Goal: Task Accomplishment & Management: Use online tool/utility

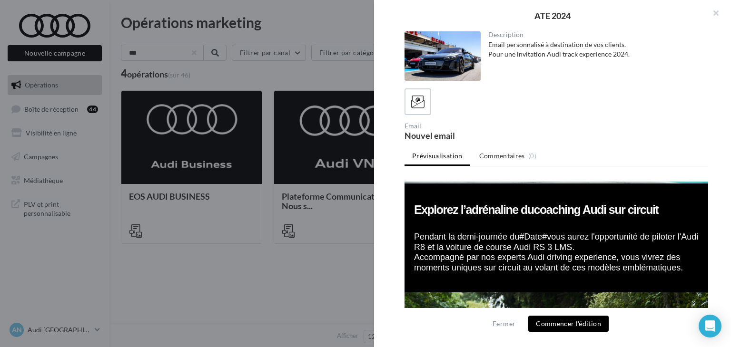
scroll to position [835, 0]
drag, startPoint x: 597, startPoint y: 225, endPoint x: 415, endPoint y: 212, distance: 183.1
click at [415, 212] on td "Explorez l’adrénaline du coaching Audi sur circuit Pendant la demi-journée du #…" at bounding box center [555, 238] width 303 height 108
copy font "Pendant la demi-journée du #Date# vous aurez l'opportunité de piloter l'Audi R8…"
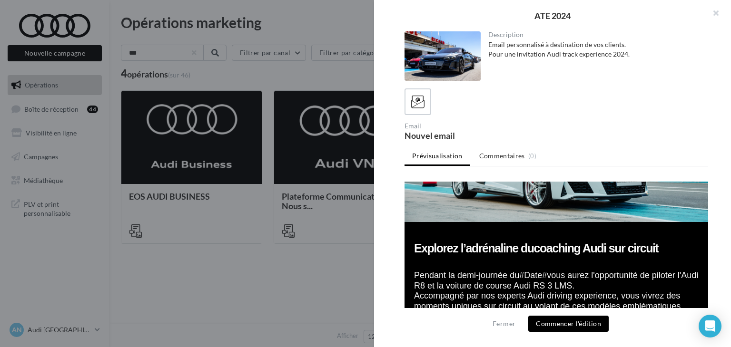
scroll to position [796, 0]
drag, startPoint x: 416, startPoint y: 225, endPoint x: 518, endPoint y: 225, distance: 102.3
click at [518, 242] on font "Explorez l’adrénaline du coaching Audi sur circuit" at bounding box center [536, 248] width 244 height 13
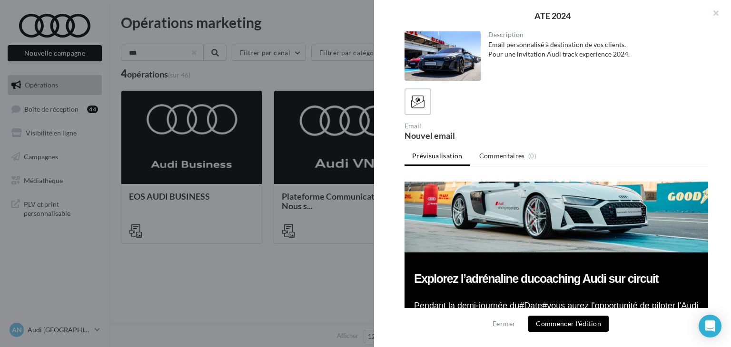
scroll to position [766, 0]
click at [608, 273] on font "Explorez l’adrénaline du coaching Audi sur circuit" at bounding box center [536, 279] width 244 height 13
drag, startPoint x: 656, startPoint y: 256, endPoint x: 415, endPoint y: 257, distance: 241.2
click at [415, 257] on td "Explorez l’adrénaline du coaching Audi sur circuit Pendant la demi-journée du #…" at bounding box center [555, 307] width 303 height 108
copy font "Explorez l’adrénaline du coaching Audi sur circuit"
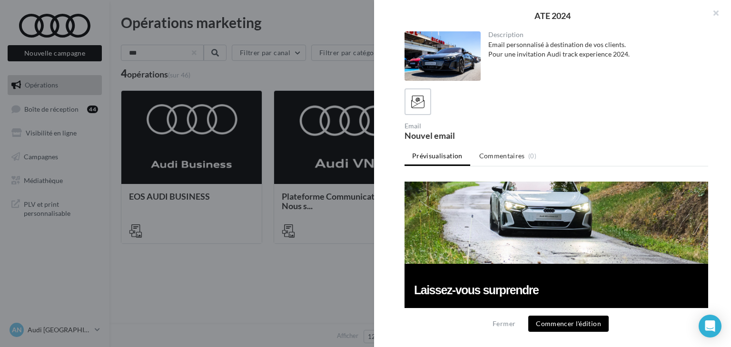
scroll to position [1077, 0]
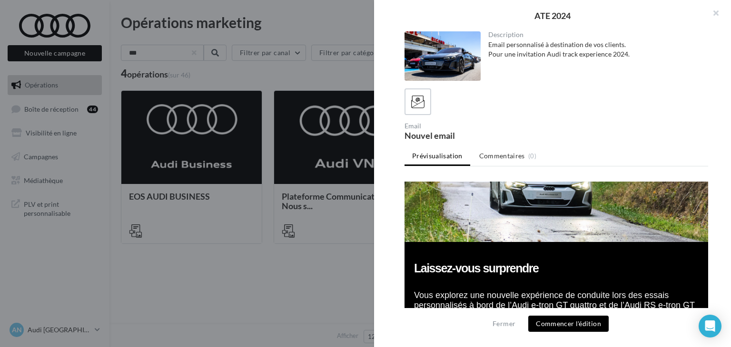
drag, startPoint x: 533, startPoint y: 238, endPoint x: 415, endPoint y: 240, distance: 117.5
click at [415, 242] on td "Laissez-vous surprendre Vous explorez une nouvelle expérience de conduite lors …" at bounding box center [555, 291] width 303 height 98
copy font "Laissez-vous surprendre"
click at [347, 155] on div at bounding box center [365, 173] width 731 height 347
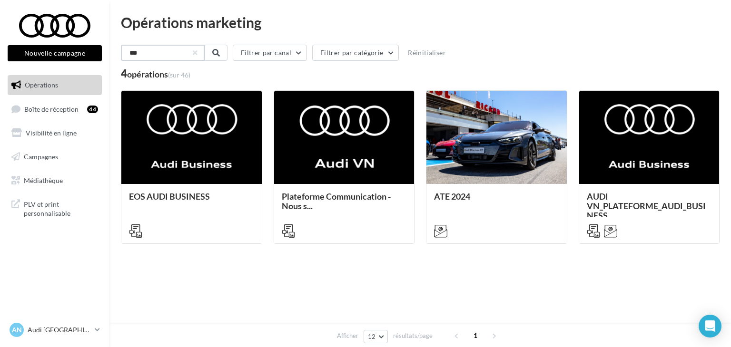
click at [175, 54] on input "***" at bounding box center [163, 53] width 84 height 16
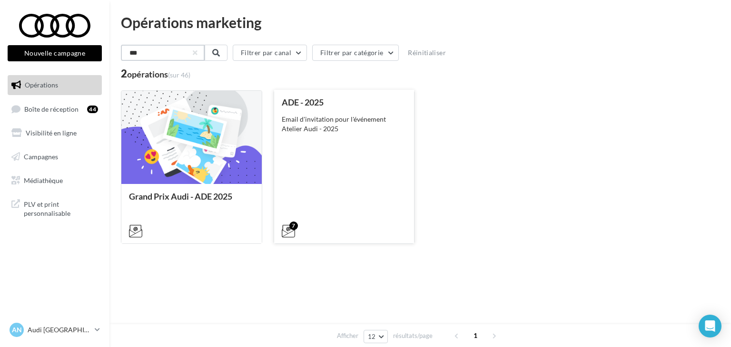
type input "***"
click at [376, 158] on div "ADE - 2025 Email d'invitation pour l'événement Atelier Audi - 2025" at bounding box center [344, 166] width 125 height 137
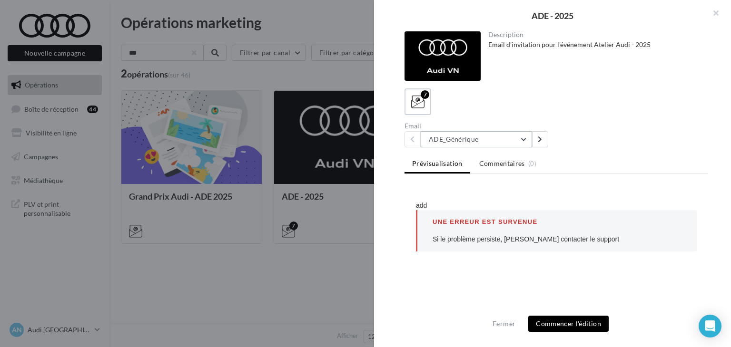
scroll to position [0, 0]
click at [485, 143] on button "ADE_Générique" at bounding box center [475, 139] width 111 height 16
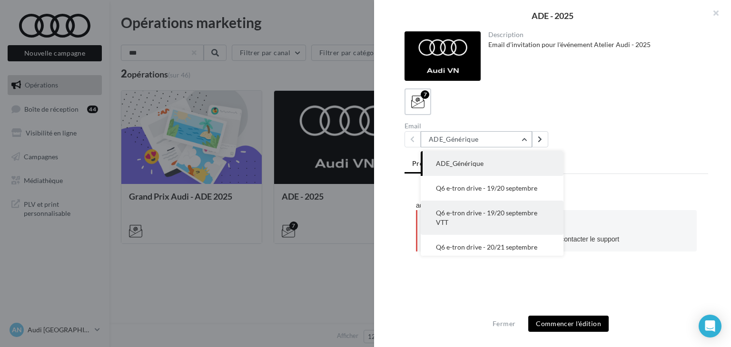
scroll to position [88, 0]
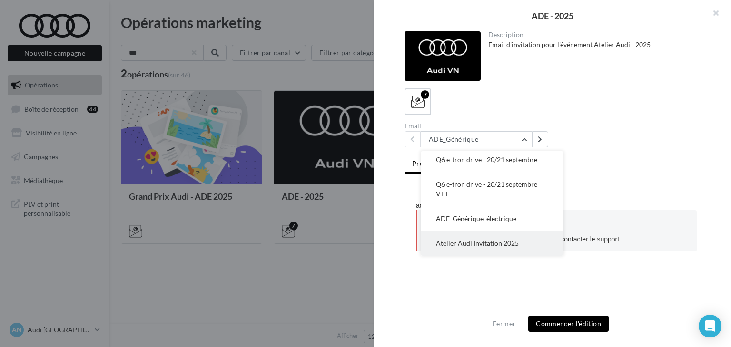
click at [481, 243] on span "Atelier Audi Invitation 2025" at bounding box center [477, 243] width 83 height 8
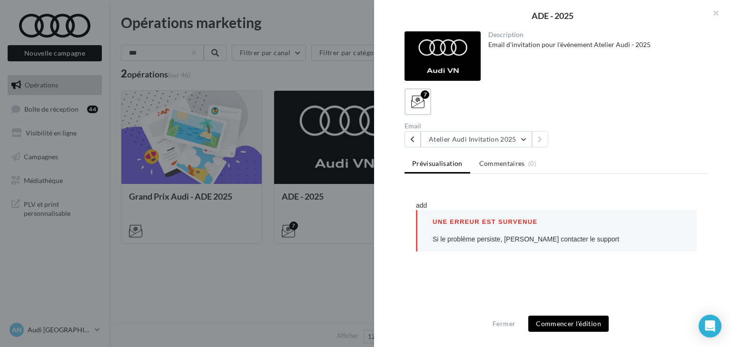
scroll to position [0, 0]
click at [507, 326] on button "Fermer" at bounding box center [504, 323] width 30 height 11
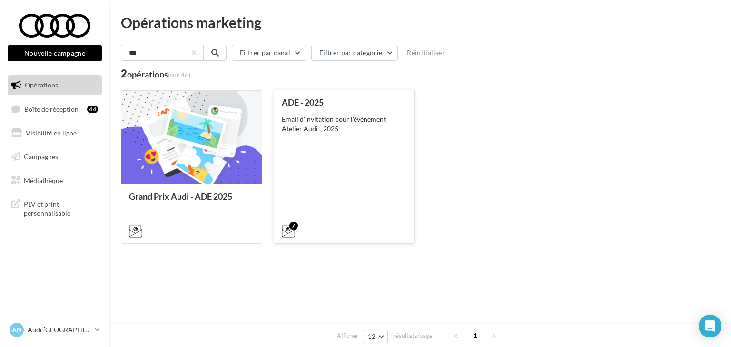
click at [334, 103] on div "ADE - 2025" at bounding box center [344, 103] width 125 height 10
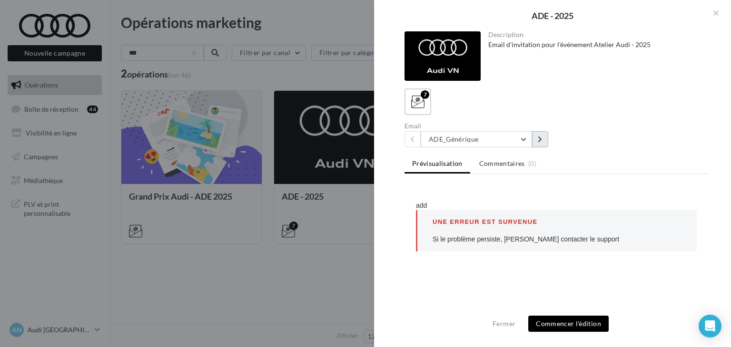
click at [538, 139] on icon at bounding box center [539, 139] width 4 height 7
click at [506, 326] on button "Fermer" at bounding box center [504, 323] width 30 height 11
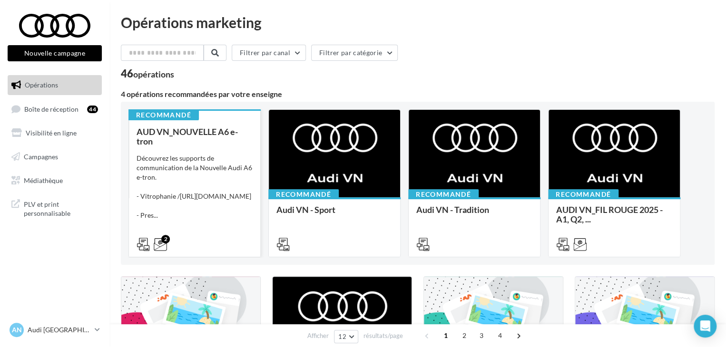
click at [176, 149] on div "AUD VN_NOUVELLE A6 e-tron Découvrez les supports de communication de la Nouvell…" at bounding box center [195, 187] width 116 height 121
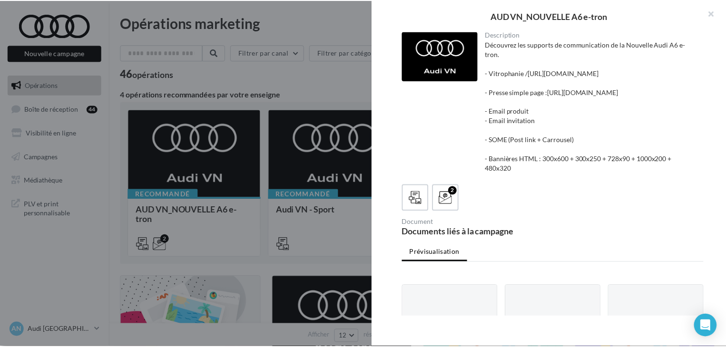
scroll to position [157, 0]
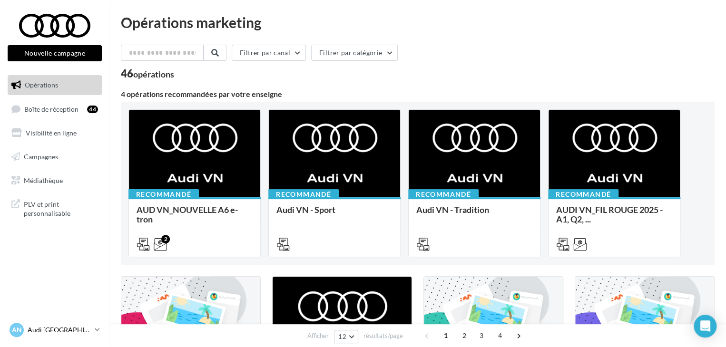
click at [98, 329] on icon at bounding box center [97, 330] width 5 height 8
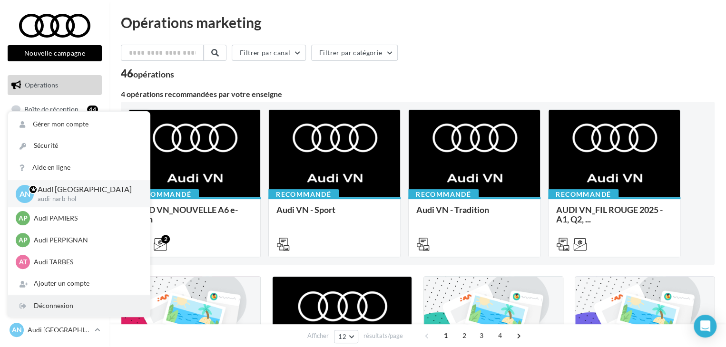
click at [68, 298] on div "Déconnexion" at bounding box center [79, 305] width 142 height 21
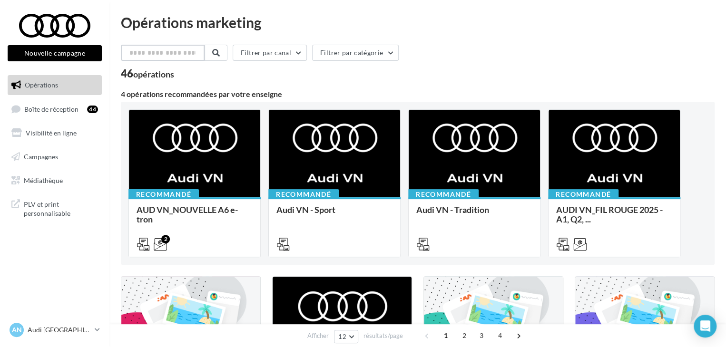
click at [158, 47] on input "text" at bounding box center [163, 53] width 84 height 16
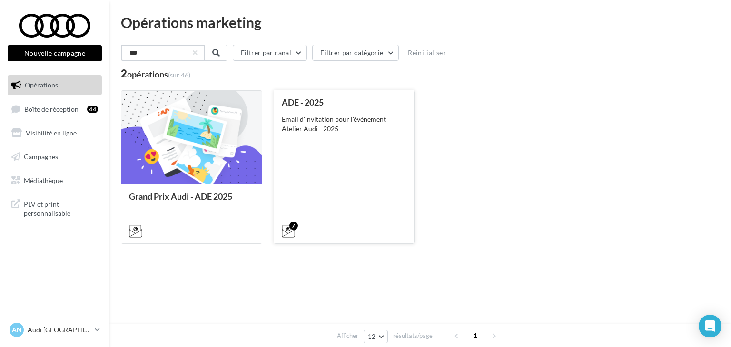
type input "***"
click at [339, 127] on div "Email d'invitation pour l'événement Atelier Audi - 2025" at bounding box center [344, 124] width 125 height 19
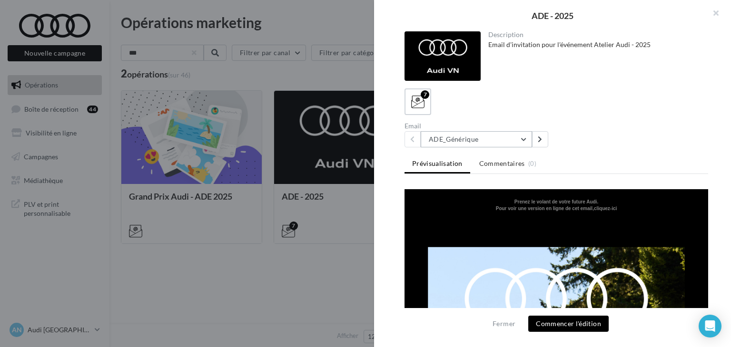
click at [502, 133] on button "ADE_Générique" at bounding box center [475, 139] width 111 height 16
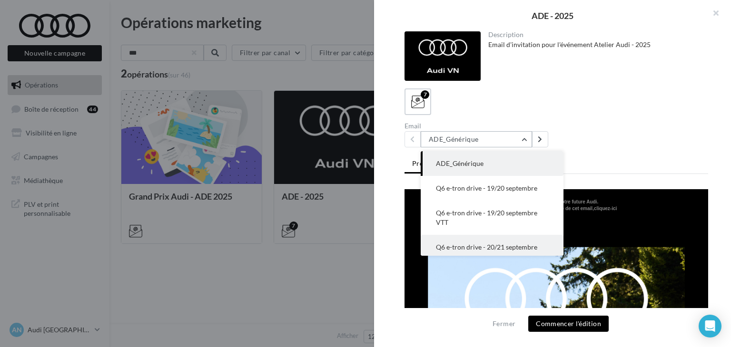
scroll to position [88, 0]
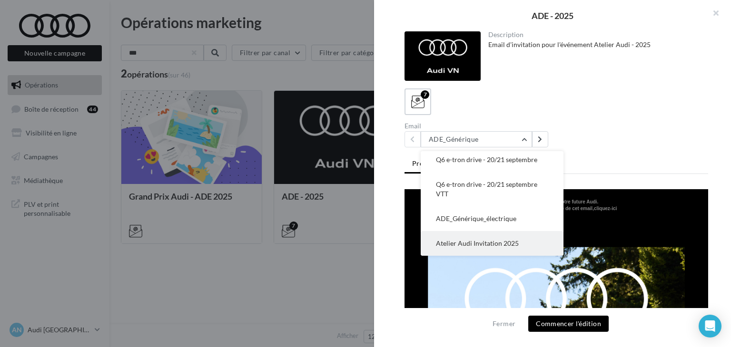
click at [479, 241] on span "Atelier Audi Invitation 2025" at bounding box center [477, 243] width 83 height 8
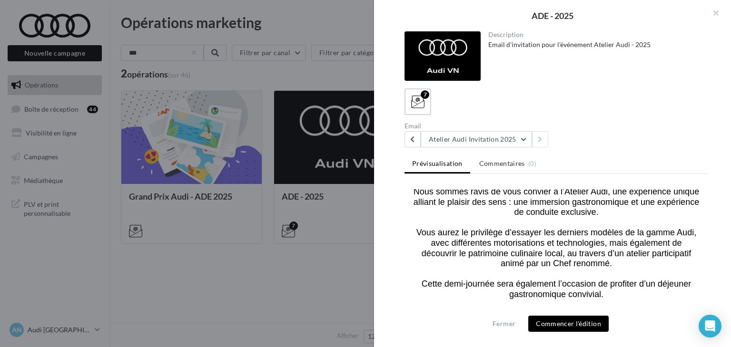
scroll to position [502, 0]
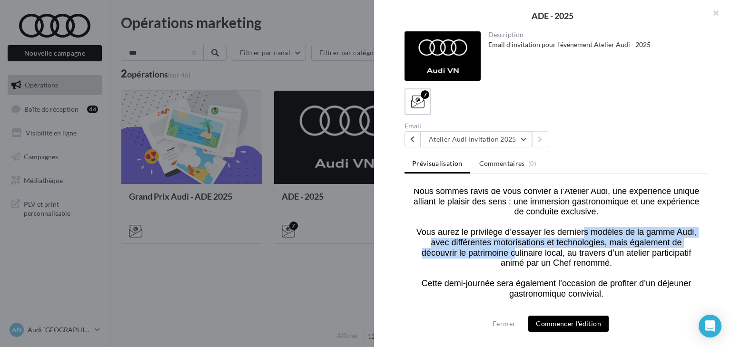
drag, startPoint x: 422, startPoint y: 217, endPoint x: 618, endPoint y: 228, distance: 196.8
click at [618, 228] on font "#civility# #firstName# #lastName# , Nous sommes ravis de vous convier à l’Ateli…" at bounding box center [555, 232] width 285 height 133
copy font "Vous aurez le privilège d’essayer les derniers modèles de la gamme Audi, avec d…"
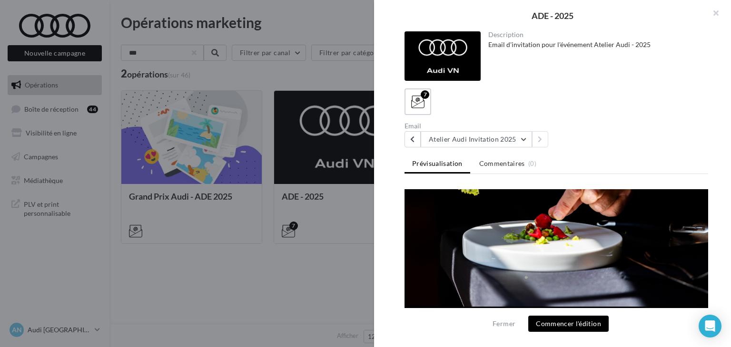
scroll to position [890, 0]
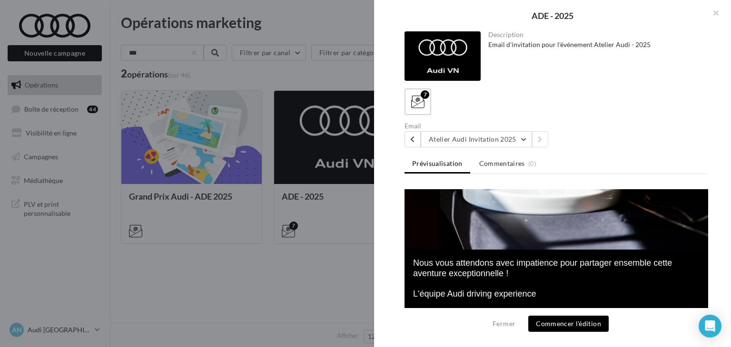
drag, startPoint x: 413, startPoint y: 238, endPoint x: 514, endPoint y: 252, distance: 101.2
click at [514, 252] on td "Nous vous attendons avec impatience pour partager ensemble cette aventure excep…" at bounding box center [555, 284] width 303 height 68
copy font "Nous vous attendons avec impatience pour partager ensemble cette aventure excep…"
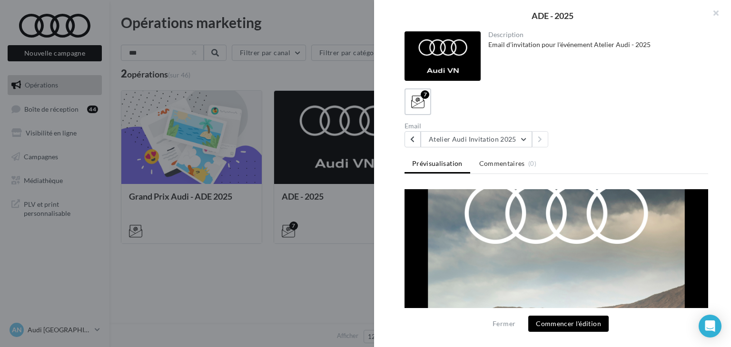
scroll to position [0, 0]
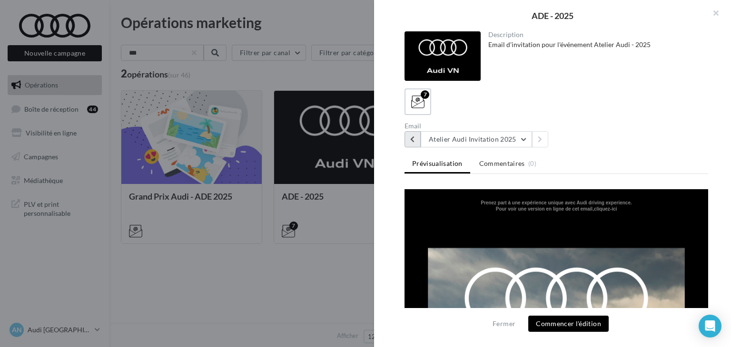
click at [414, 138] on icon at bounding box center [412, 139] width 4 height 7
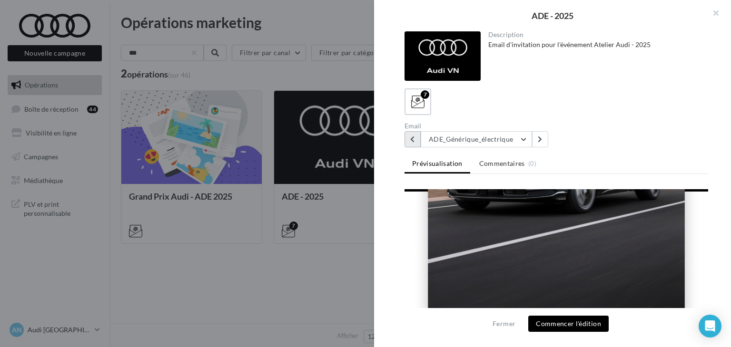
scroll to position [291, 0]
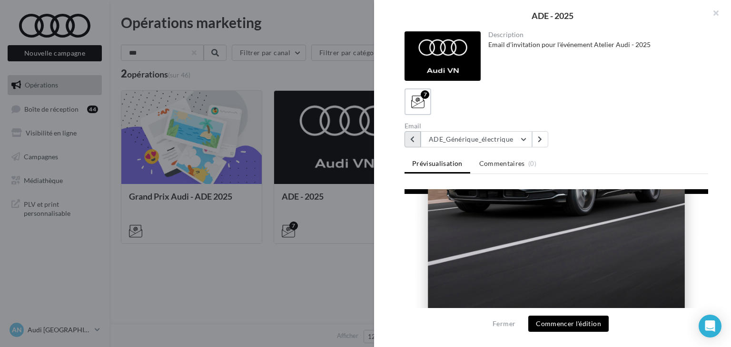
click at [414, 131] on button at bounding box center [412, 139] width 16 height 16
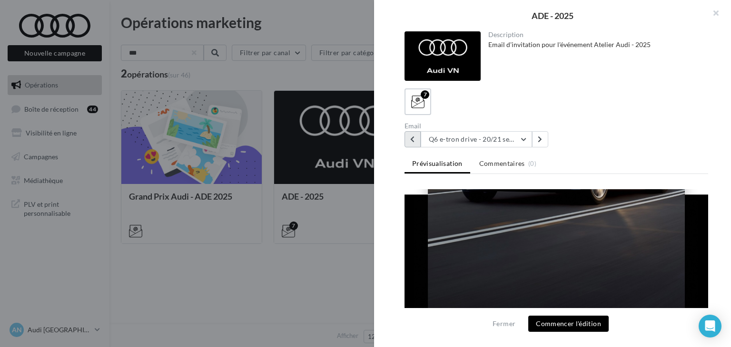
click at [414, 141] on icon at bounding box center [412, 139] width 4 height 7
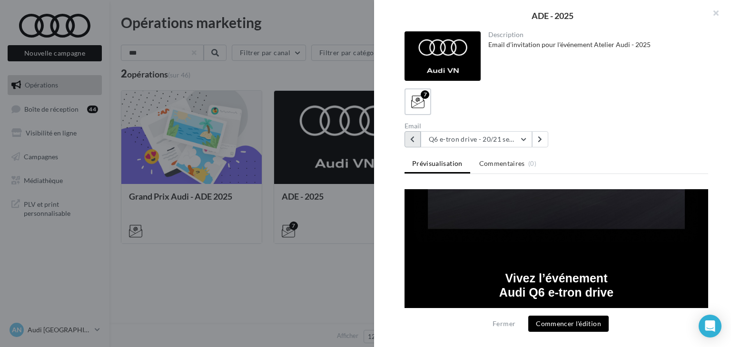
scroll to position [365, 0]
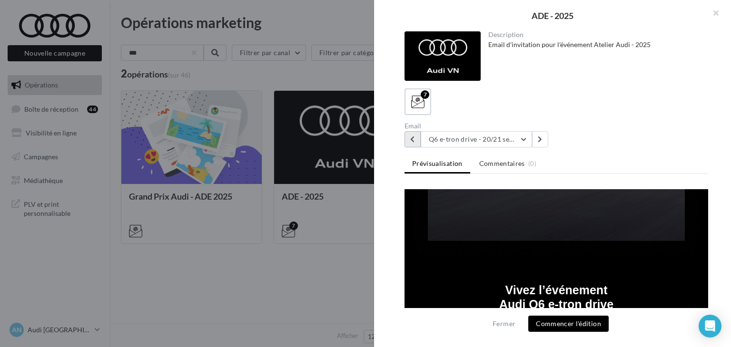
click at [414, 139] on icon at bounding box center [412, 139] width 4 height 7
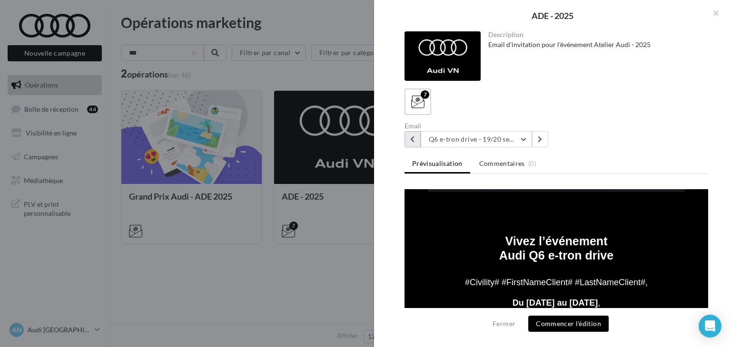
scroll to position [410, 0]
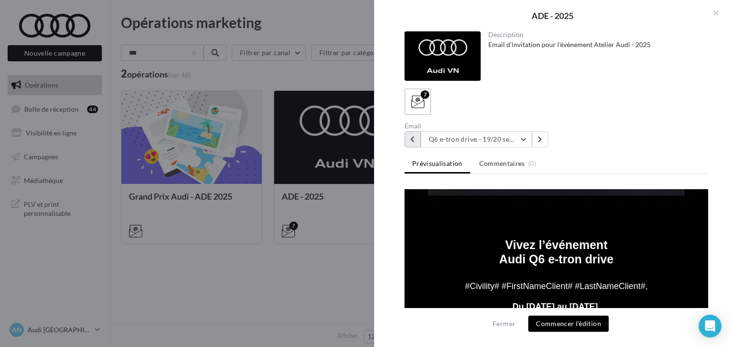
click at [416, 139] on button at bounding box center [412, 139] width 16 height 16
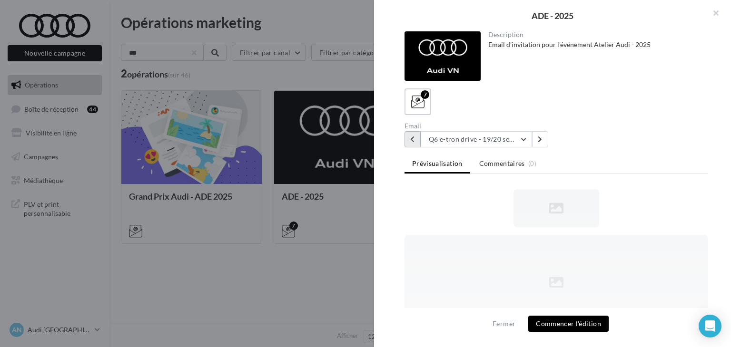
click at [416, 139] on button at bounding box center [412, 139] width 16 height 16
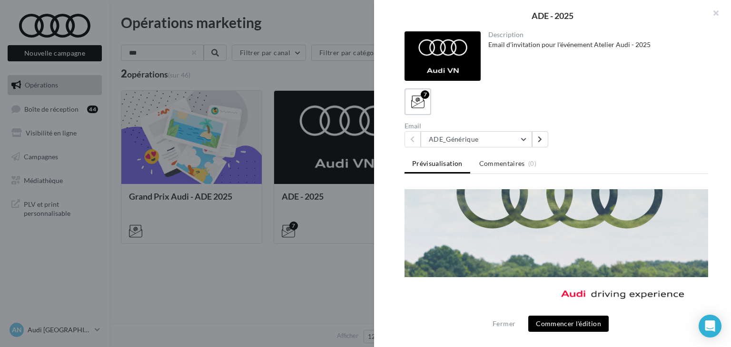
scroll to position [1313, 0]
